Goal: Transaction & Acquisition: Purchase product/service

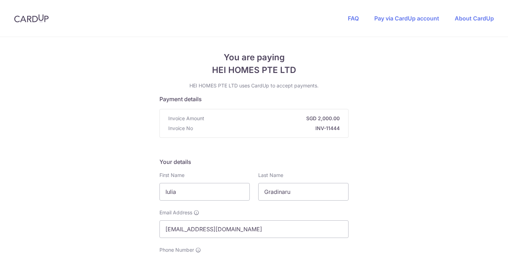
click at [248, 180] on div "Your details First Name Iulia Last Name [PERSON_NAME] Email Address [EMAIL_ADDR…" at bounding box center [253, 241] width 189 height 166
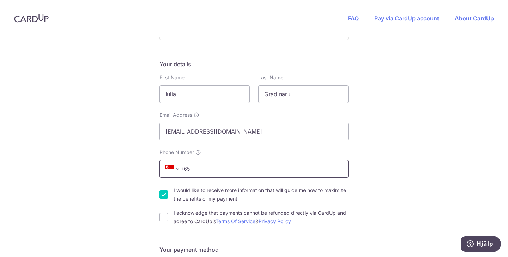
click at [237, 170] on input "Phone Number" at bounding box center [253, 169] width 189 height 18
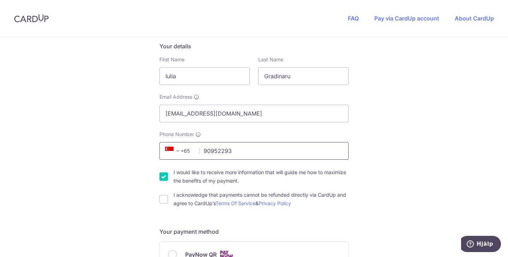
scroll to position [120, 0]
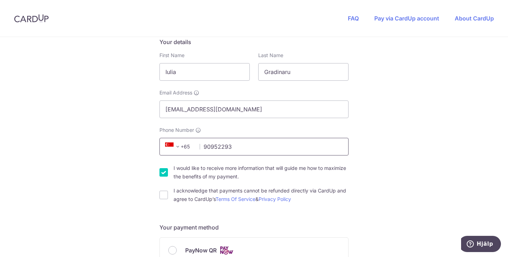
type input "90952293"
click at [264, 170] on label "I would like to receive more information that will guide me how to maximize the…" at bounding box center [260, 172] width 175 height 17
click at [168, 170] on input "I would like to receive more information that will guide me how to maximize the…" at bounding box center [163, 172] width 8 height 8
checkbox input "false"
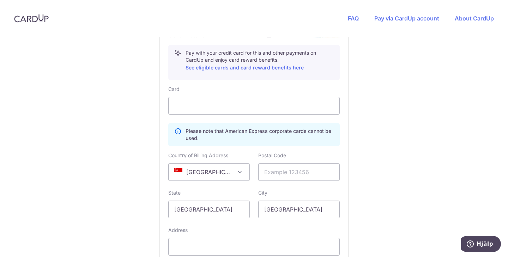
scroll to position [396, 0]
click at [281, 173] on input "text" at bounding box center [298, 172] width 81 height 18
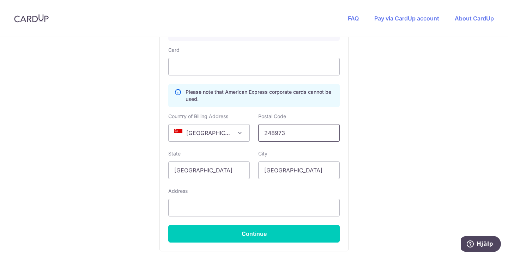
scroll to position [434, 0]
type input "248973"
click at [249, 201] on input "text" at bounding box center [253, 208] width 171 height 18
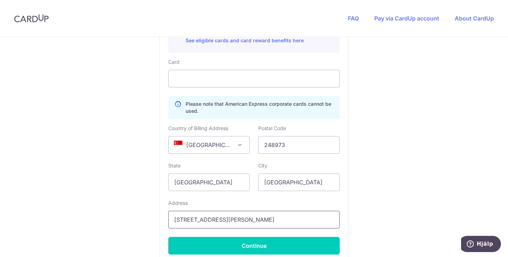
scroll to position [436, 0]
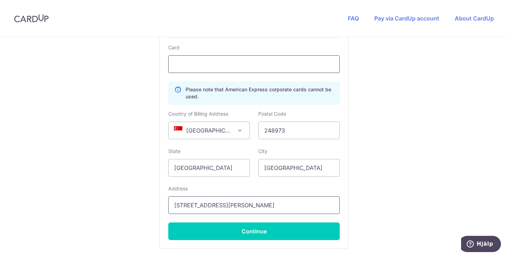
type input "[STREET_ADDRESS][PERSON_NAME]"
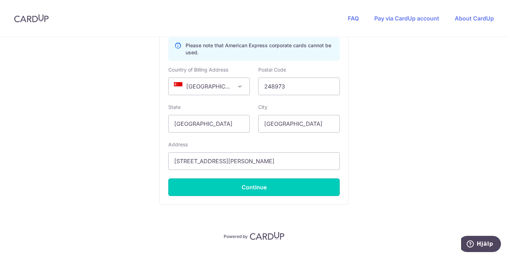
click at [258, 185] on button "Continue" at bounding box center [253, 187] width 171 height 18
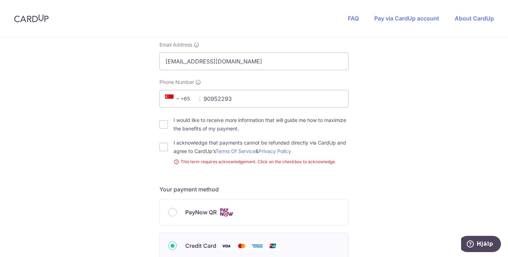
click at [188, 144] on label "I acknowledge that payments cannot be refunded directly via CardUp and agree to…" at bounding box center [260, 147] width 175 height 17
click at [168, 144] on input "I acknowledge that payments cannot be refunded directly via CardUp and agree to…" at bounding box center [163, 147] width 8 height 8
checkbox input "true"
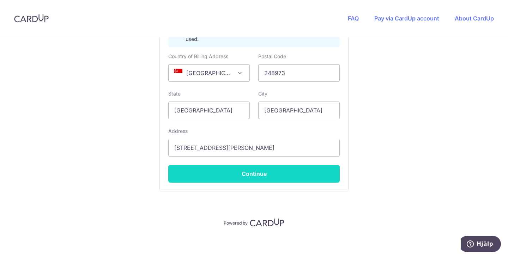
scroll to position [496, 0]
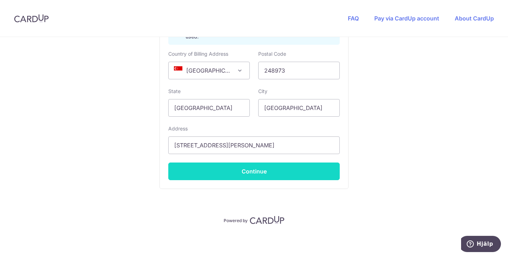
click at [283, 175] on button "Continue" at bounding box center [253, 172] width 171 height 18
type input "**** 1011"
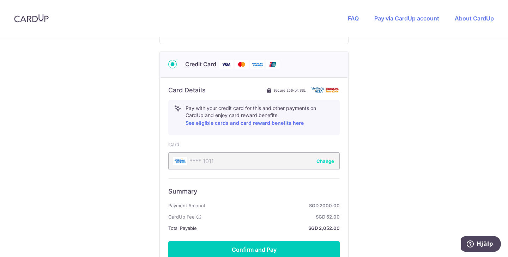
scroll to position [418, 0]
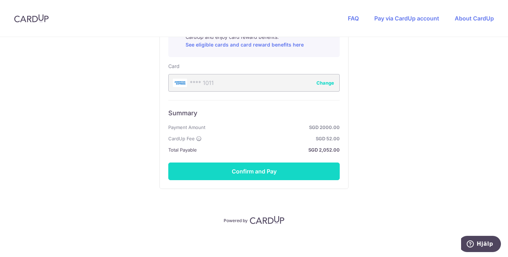
click at [277, 165] on button "Confirm and Pay" at bounding box center [253, 172] width 171 height 18
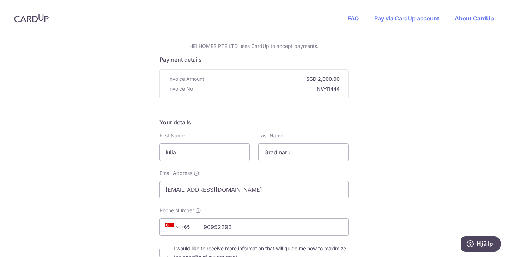
scroll to position [0, 0]
